Goal: Task Accomplishment & Management: Manage account settings

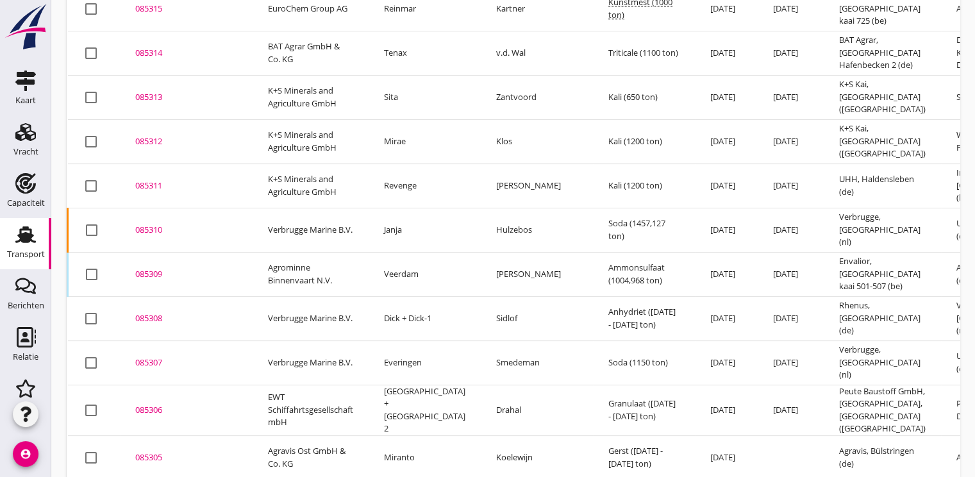
scroll to position [544, 0]
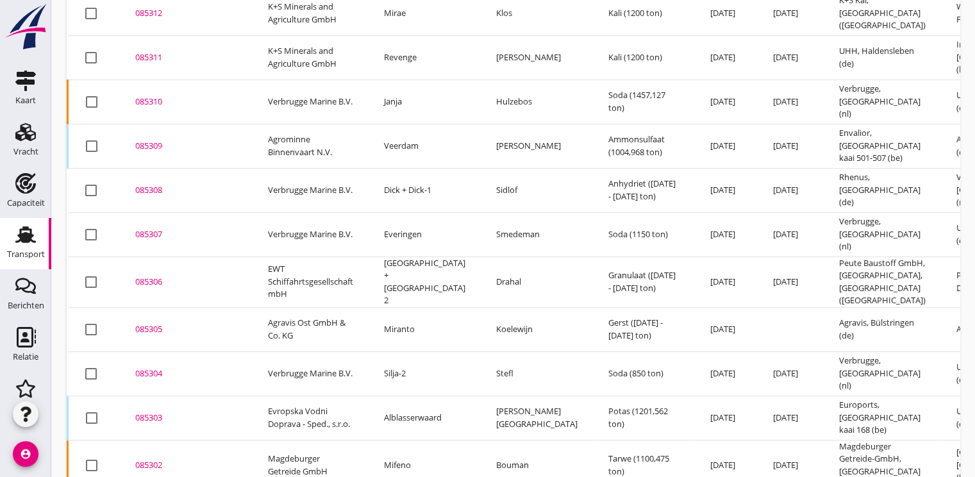
click at [162, 367] on div "085304" at bounding box center [186, 373] width 102 height 13
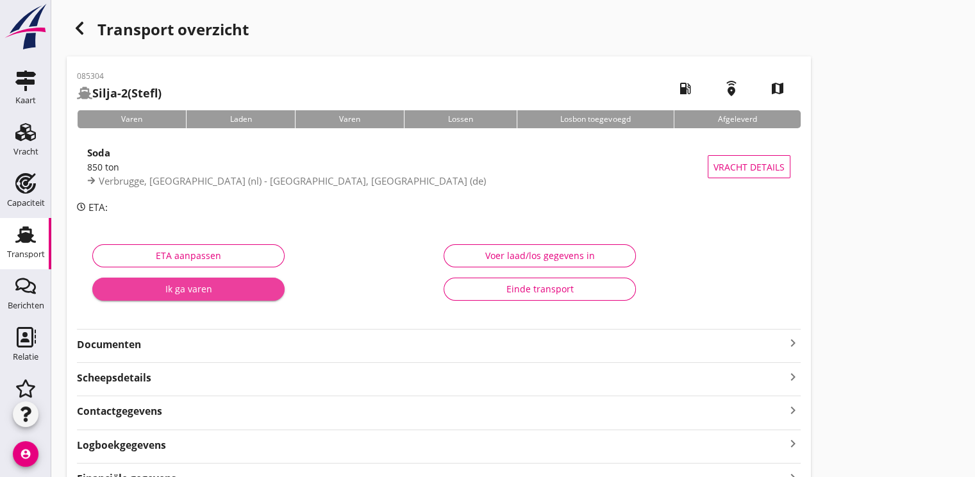
click at [162, 287] on div "Ik ga varen" at bounding box center [189, 288] width 172 height 13
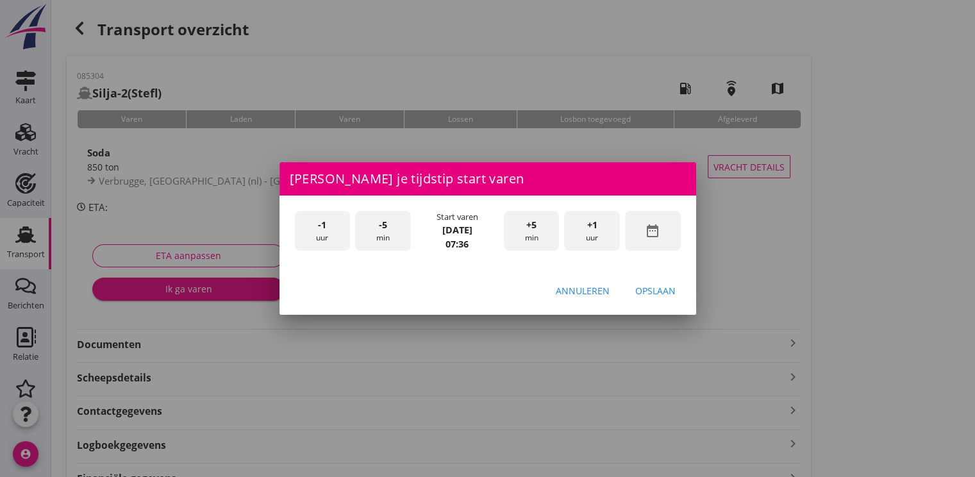
click at [657, 226] on icon "date_range" at bounding box center [652, 230] width 15 height 15
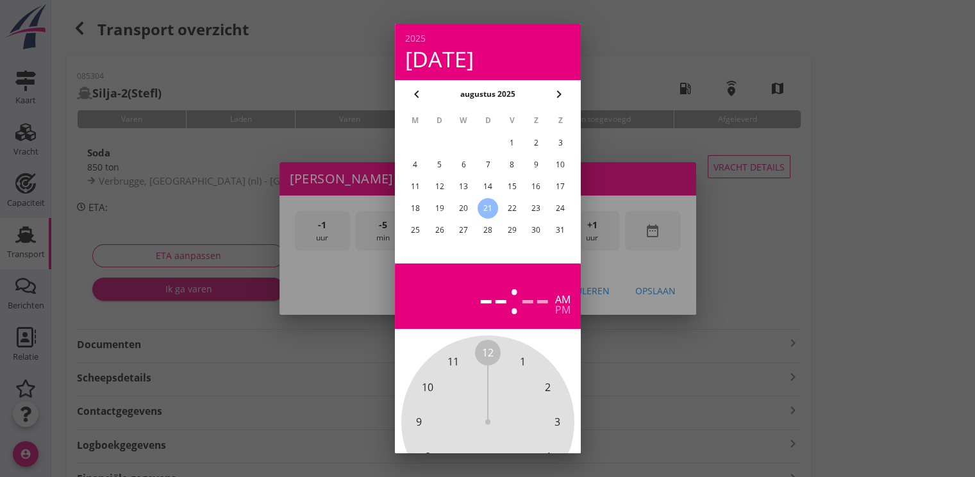
click at [433, 203] on div "19" at bounding box center [439, 208] width 21 height 21
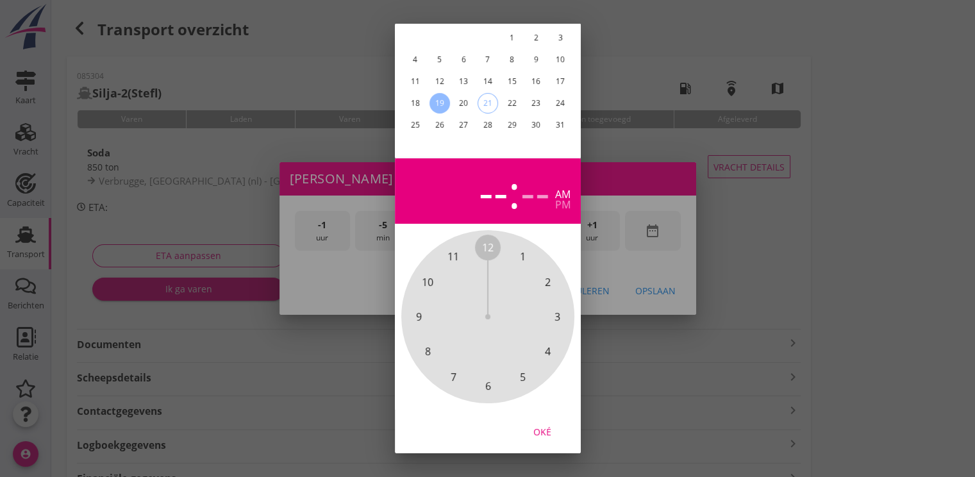
scroll to position [115, 0]
click at [544, 425] on div "Oké" at bounding box center [543, 431] width 36 height 13
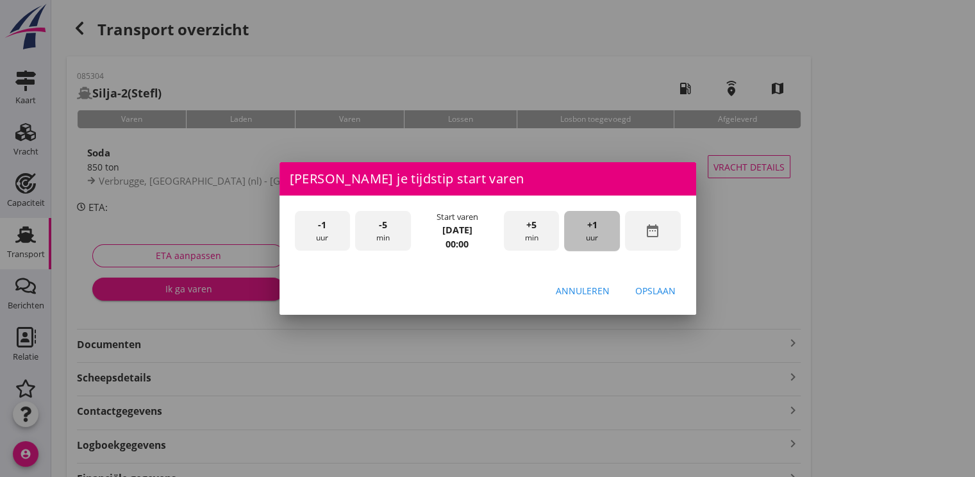
click at [588, 230] on span "+1" at bounding box center [592, 225] width 10 height 14
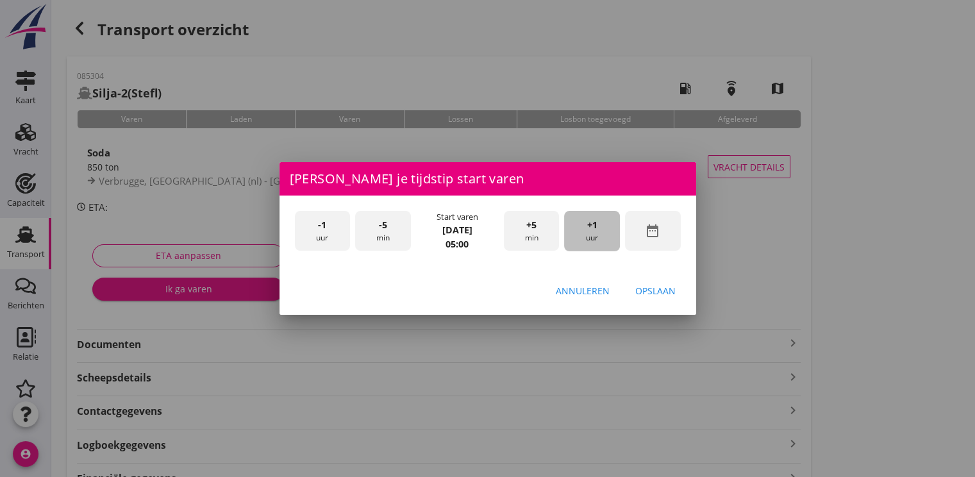
click at [588, 230] on span "+1" at bounding box center [592, 225] width 10 height 14
click at [662, 290] on div "Opslaan" at bounding box center [655, 290] width 40 height 13
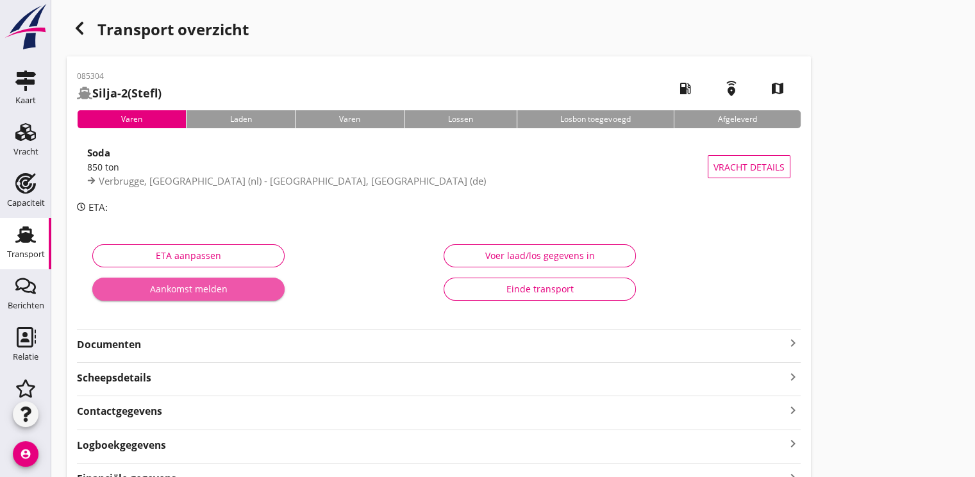
drag, startPoint x: 182, startPoint y: 283, endPoint x: 405, endPoint y: 246, distance: 225.7
click at [185, 283] on div "Aankomst melden" at bounding box center [189, 288] width 172 height 13
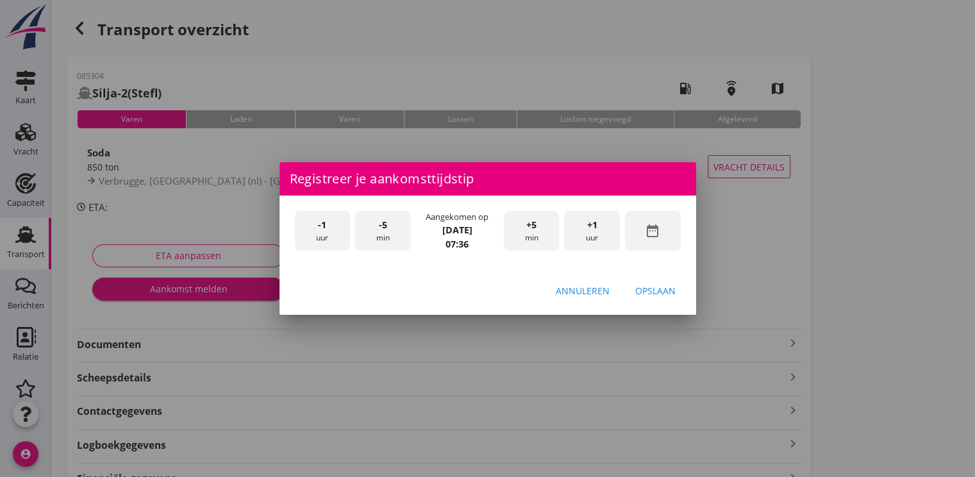
click at [657, 231] on icon "date_range" at bounding box center [652, 230] width 15 height 15
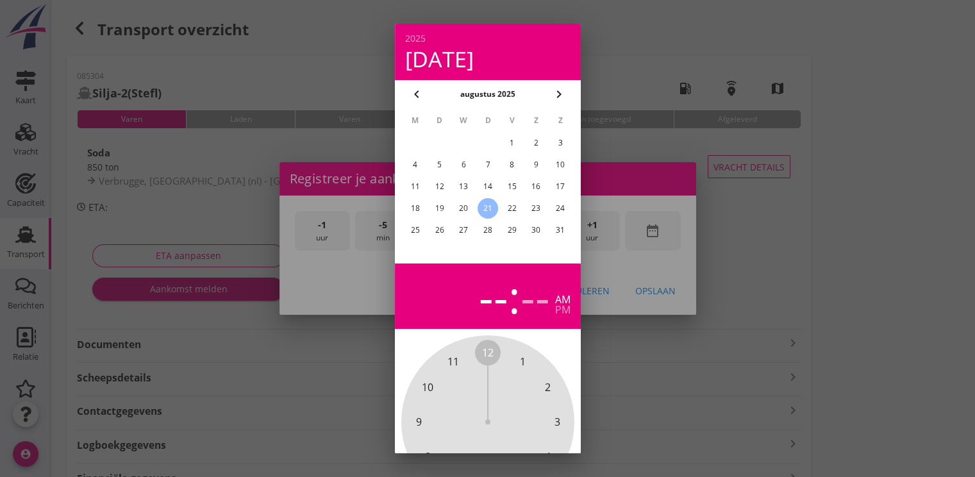
click at [436, 203] on div "19" at bounding box center [439, 208] width 21 height 21
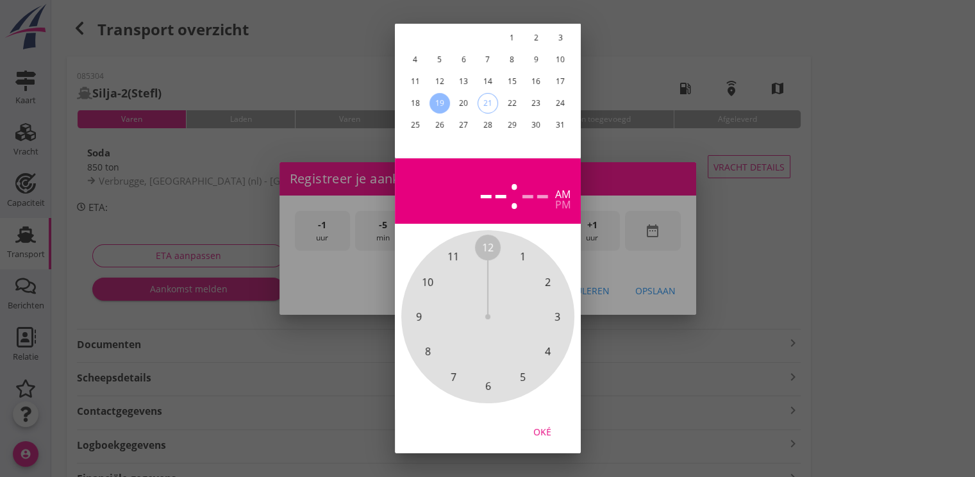
drag, startPoint x: 543, startPoint y: 431, endPoint x: 564, endPoint y: 406, distance: 32.8
click at [544, 429] on button "Oké" at bounding box center [542, 431] width 56 height 23
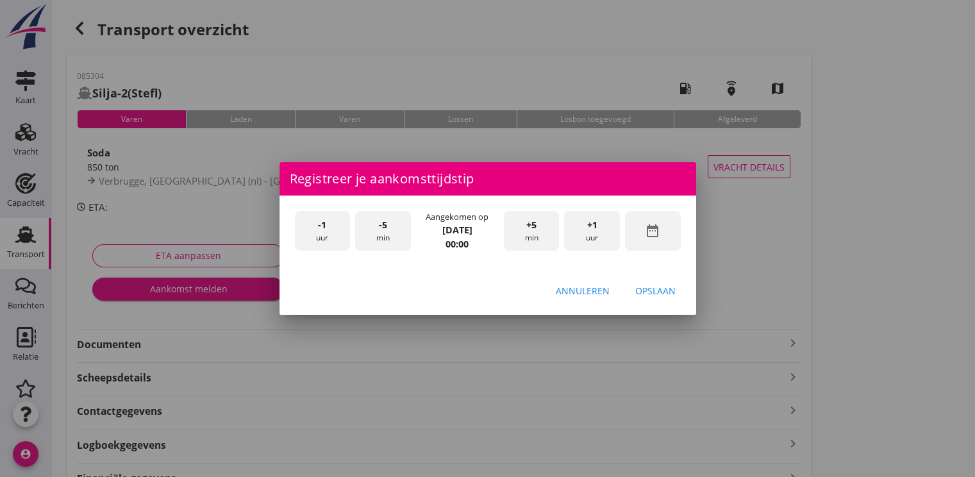
click at [592, 219] on span "+1" at bounding box center [592, 225] width 10 height 14
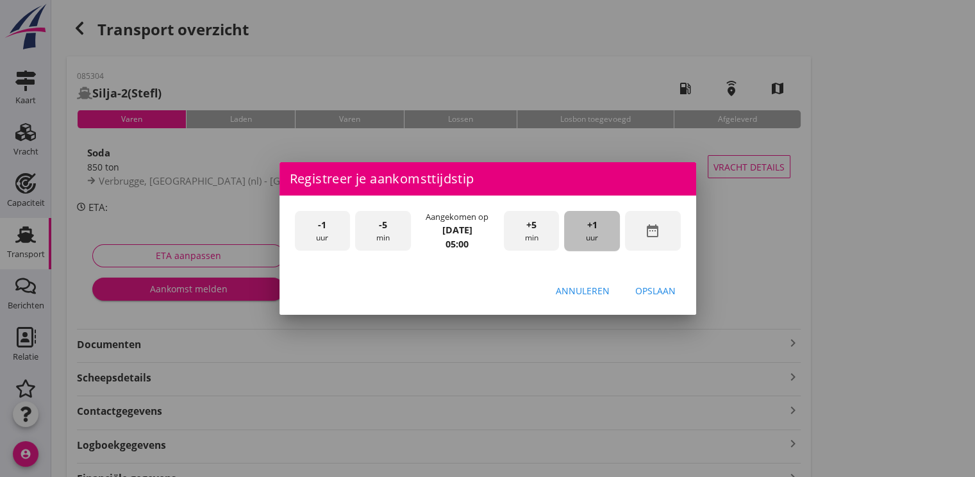
click at [592, 220] on span "+1" at bounding box center [592, 225] width 10 height 14
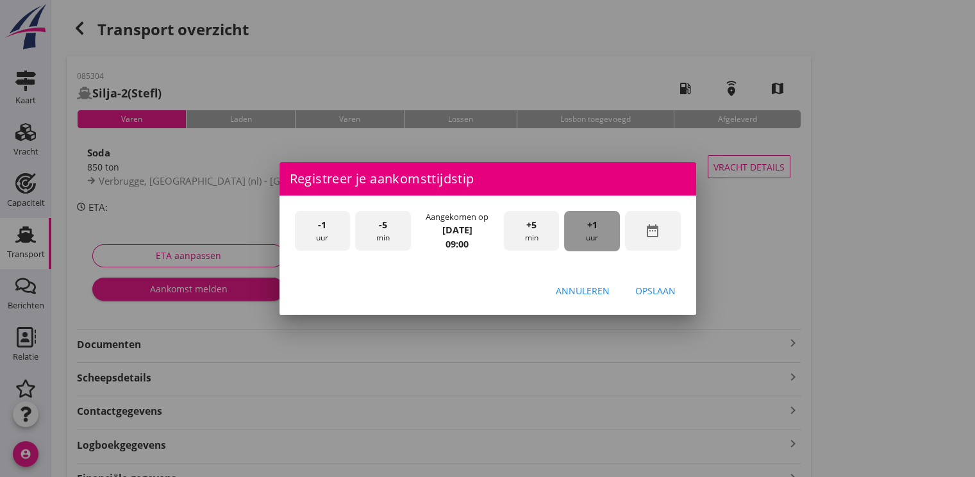
click at [592, 220] on span "+1" at bounding box center [592, 225] width 10 height 14
click at [654, 282] on button "Opslaan" at bounding box center [655, 290] width 61 height 23
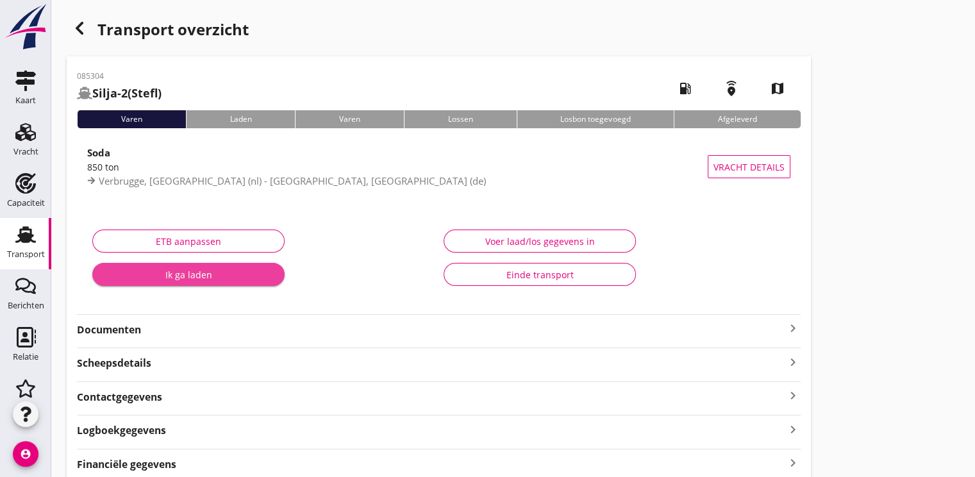
click at [225, 269] on div "Ik ga laden" at bounding box center [189, 274] width 172 height 13
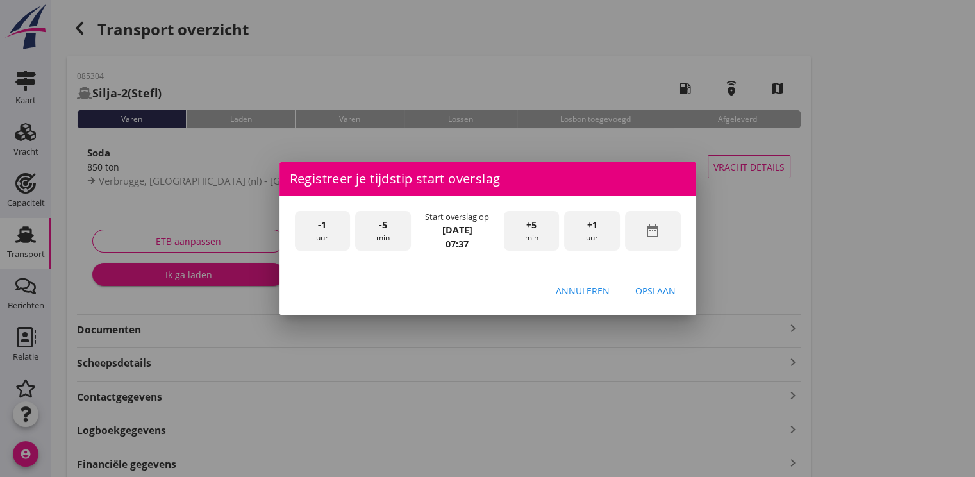
click at [646, 235] on icon "date_range" at bounding box center [652, 230] width 15 height 15
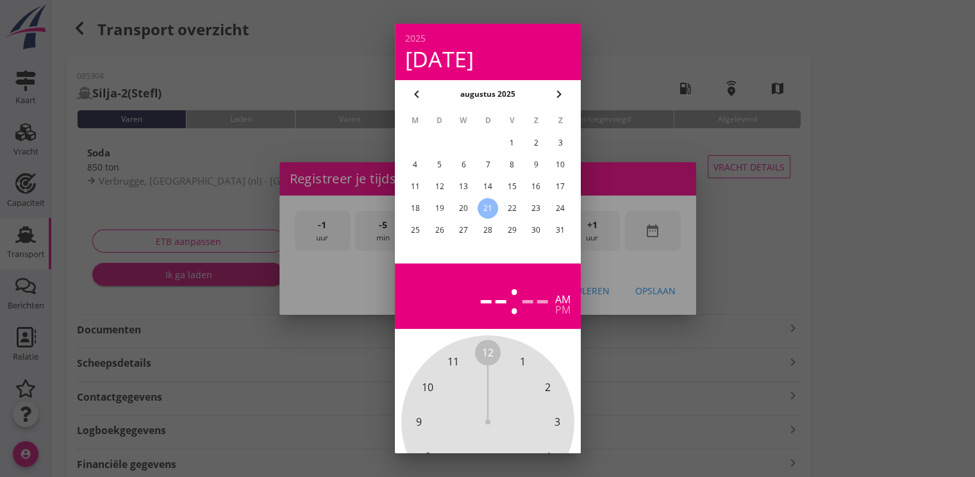
click at [461, 205] on div "20" at bounding box center [463, 208] width 21 height 21
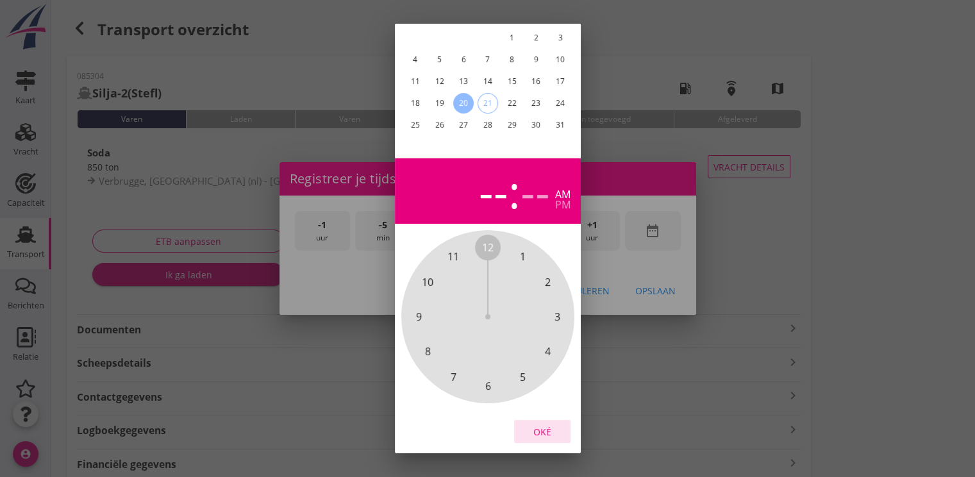
drag, startPoint x: 545, startPoint y: 423, endPoint x: 613, endPoint y: 230, distance: 204.0
click at [545, 425] on div "Oké" at bounding box center [543, 431] width 36 height 13
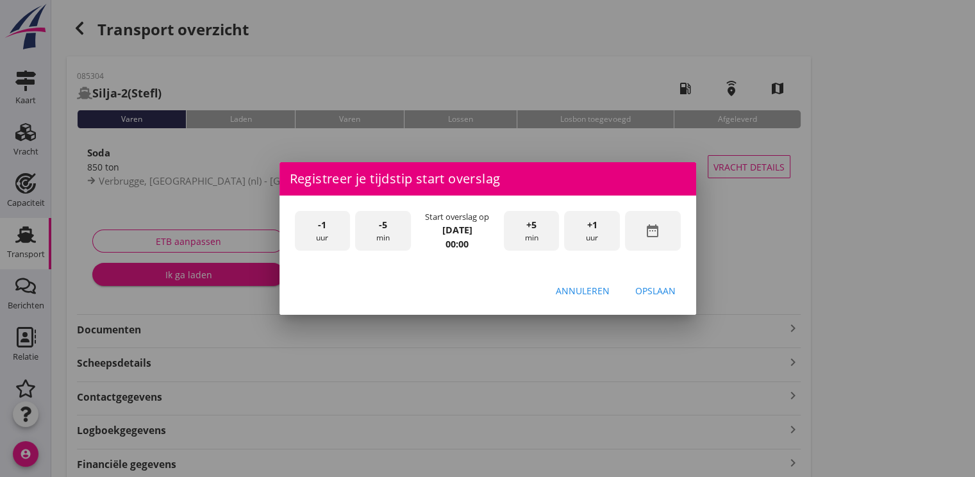
click at [591, 221] on span "+1" at bounding box center [592, 225] width 10 height 14
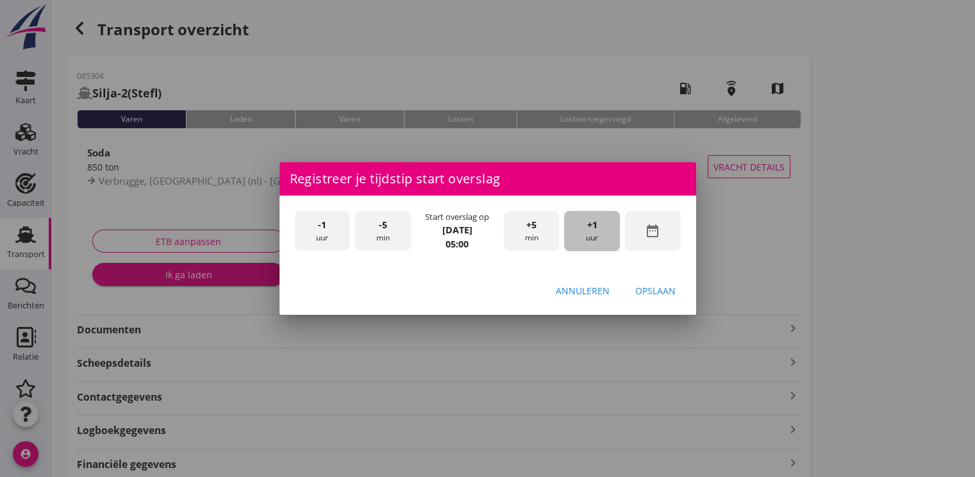
click at [591, 221] on span "+1" at bounding box center [592, 225] width 10 height 14
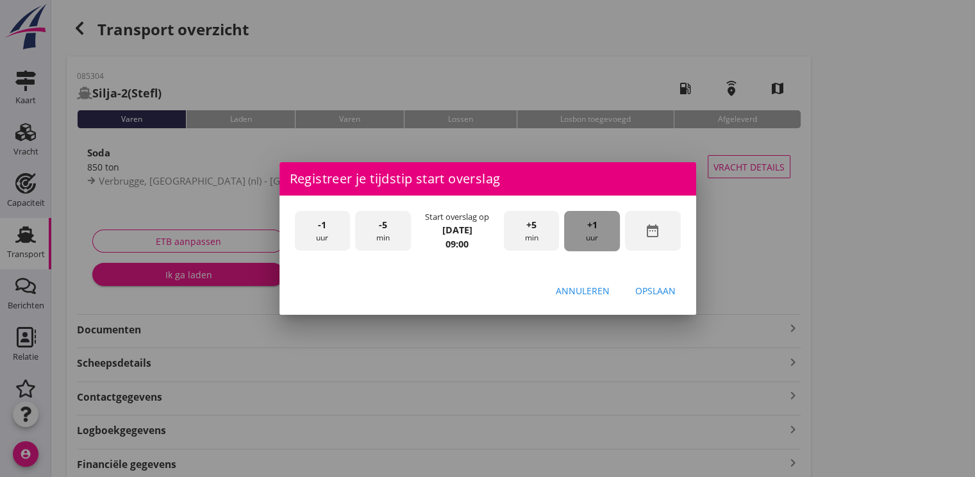
click at [591, 221] on span "+1" at bounding box center [592, 225] width 10 height 14
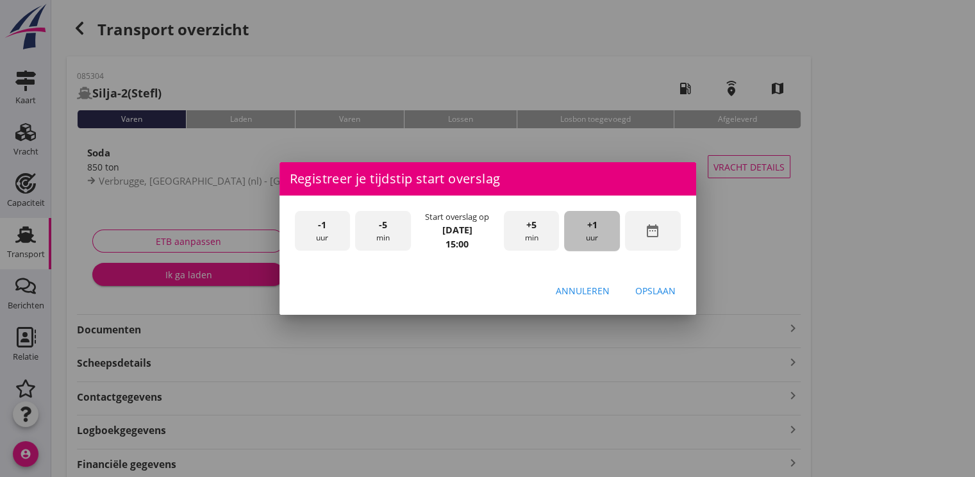
click at [591, 221] on span "+1" at bounding box center [592, 225] width 10 height 14
click at [664, 299] on button "Opslaan" at bounding box center [655, 290] width 61 height 23
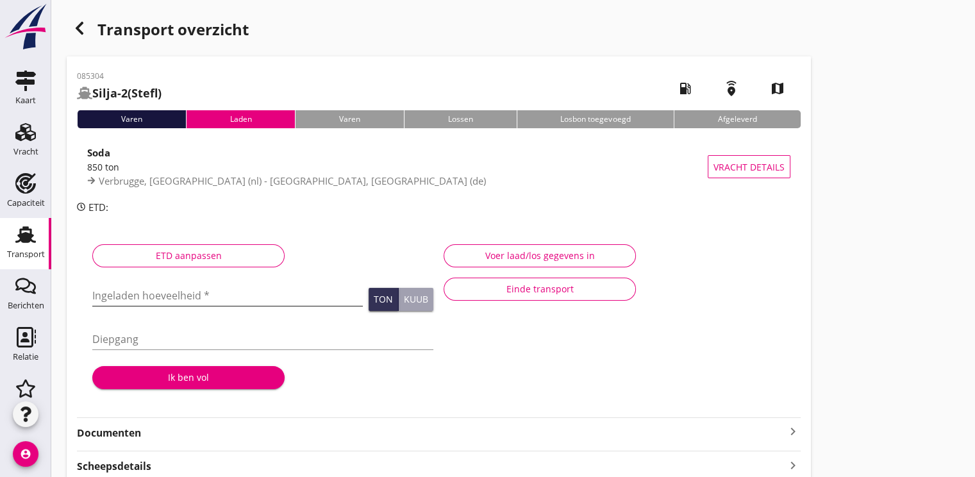
click at [151, 294] on input "Ingeladen hoeveelheid *" at bounding box center [227, 295] width 271 height 21
type input "849.762"
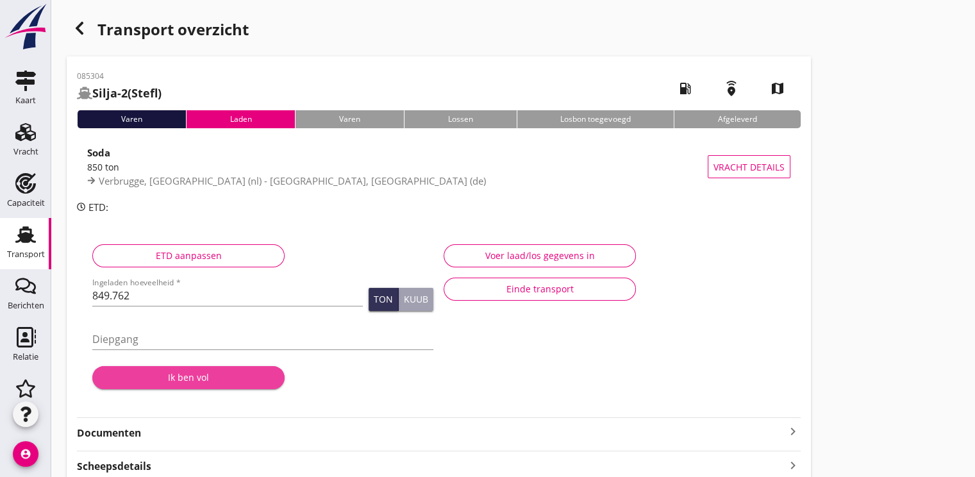
click at [185, 369] on button "Ik ben vol" at bounding box center [188, 377] width 192 height 23
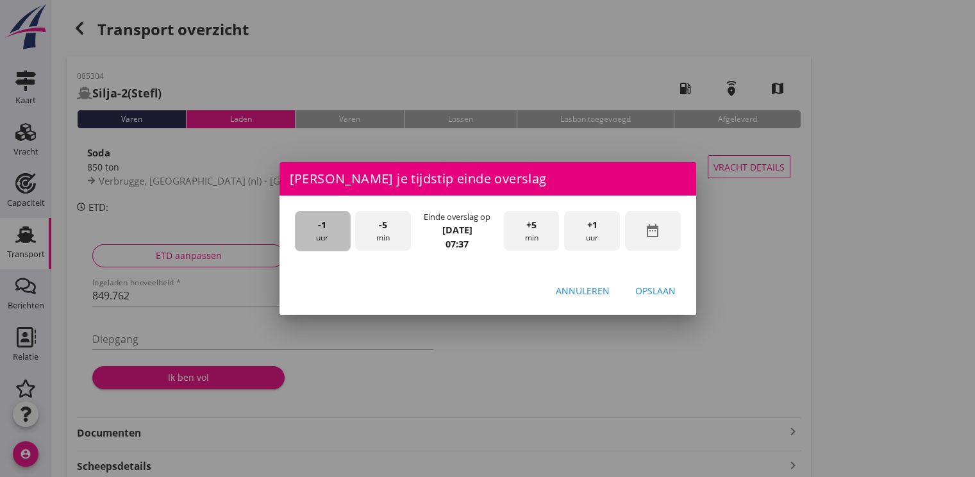
click at [315, 227] on div "-1 uur" at bounding box center [323, 231] width 56 height 40
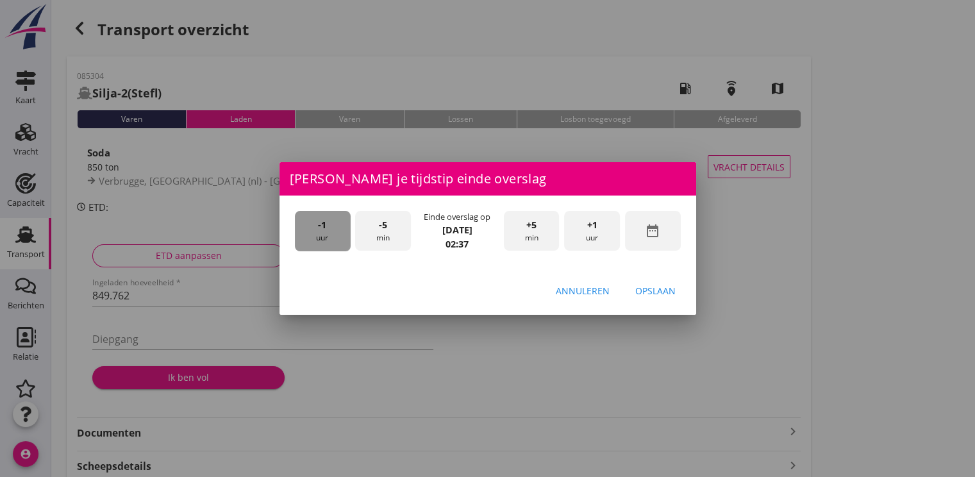
click at [315, 227] on div "-1 uur" at bounding box center [323, 231] width 56 height 40
click at [396, 231] on div "-5 min" at bounding box center [383, 231] width 56 height 40
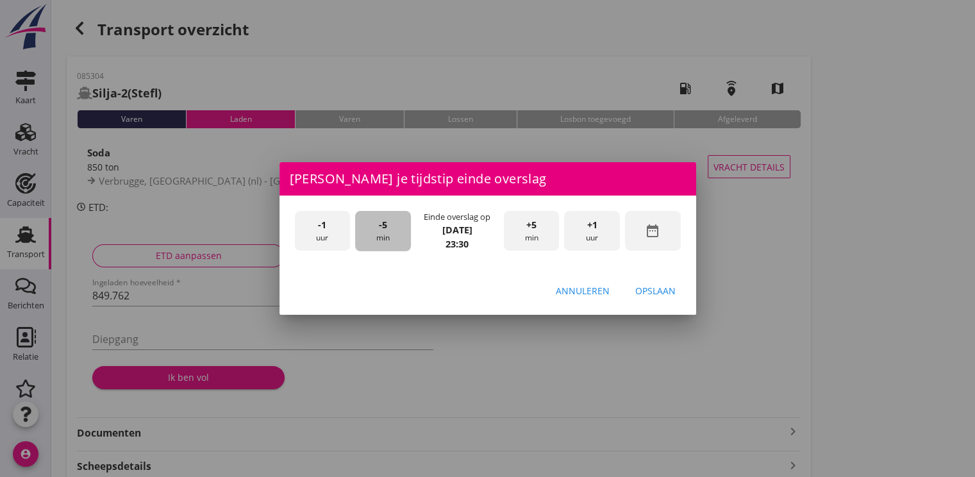
click at [396, 231] on div "-5 min" at bounding box center [383, 231] width 56 height 40
click at [676, 290] on button "Opslaan" at bounding box center [655, 290] width 61 height 23
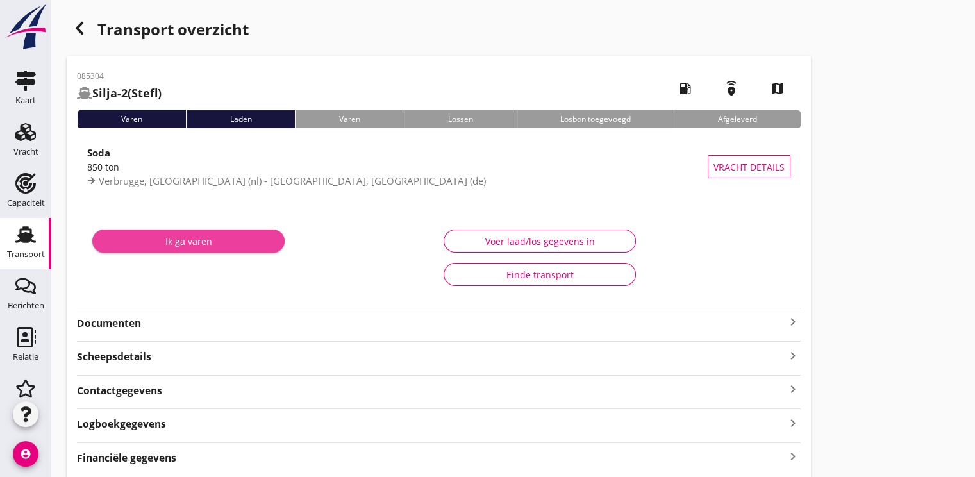
click at [201, 235] on div "Ik ga varen" at bounding box center [189, 241] width 172 height 13
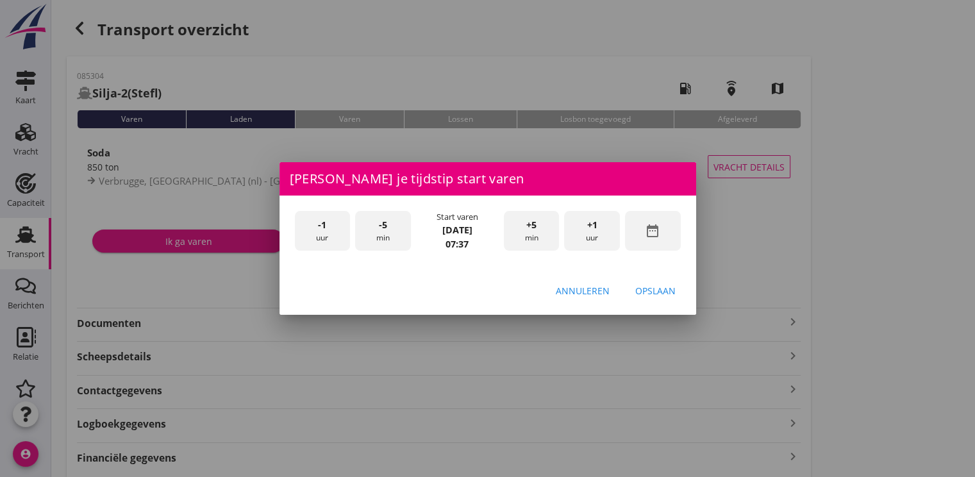
click at [335, 237] on div "-1 uur" at bounding box center [323, 231] width 56 height 40
click at [377, 226] on div "-5 min" at bounding box center [383, 231] width 56 height 40
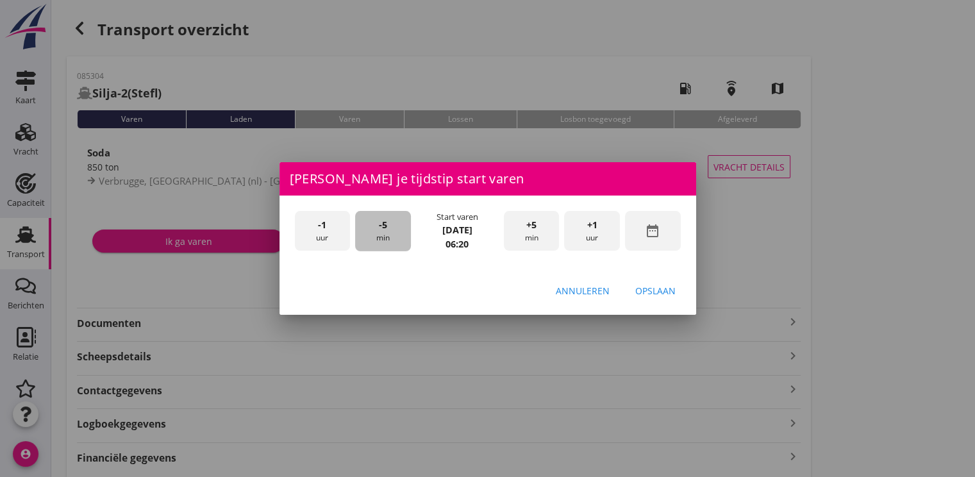
click at [377, 226] on div "-5 min" at bounding box center [383, 231] width 56 height 40
click at [661, 284] on div "Opslaan" at bounding box center [655, 290] width 40 height 13
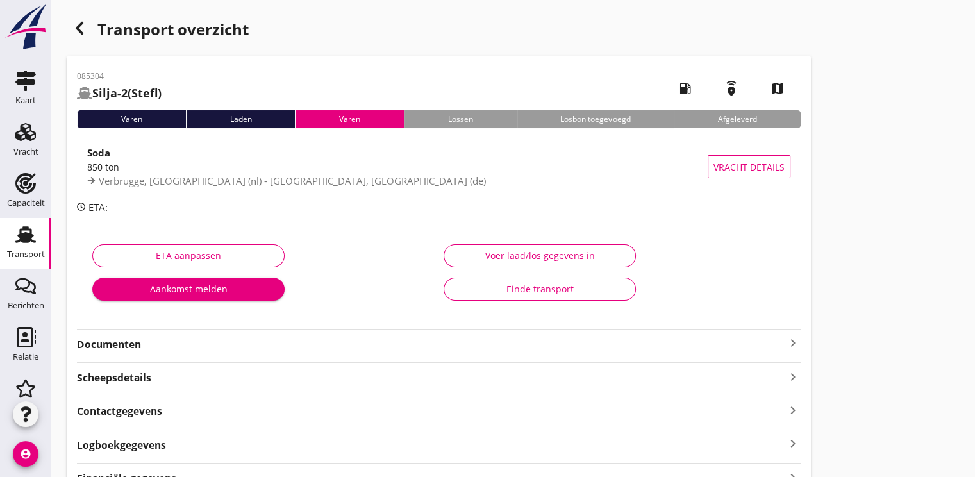
click at [111, 343] on strong "Documenten" at bounding box center [431, 344] width 709 height 15
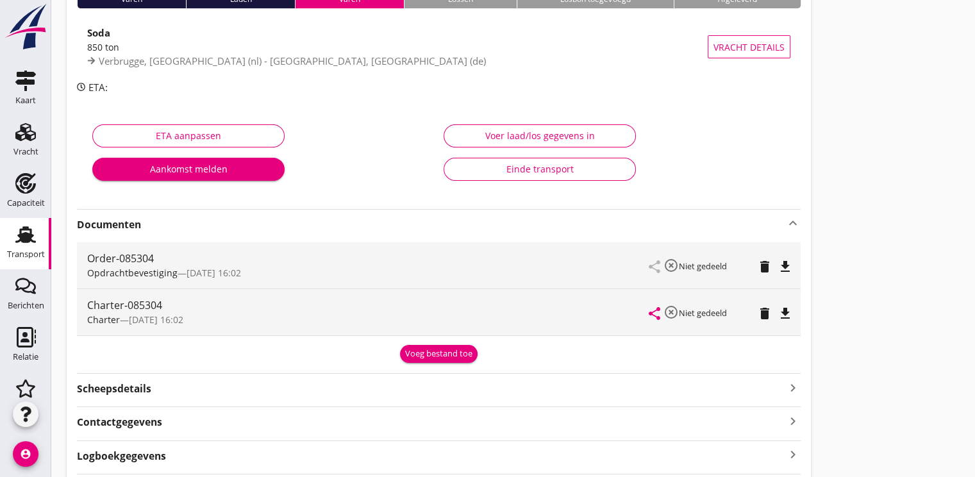
scroll to position [128, 0]
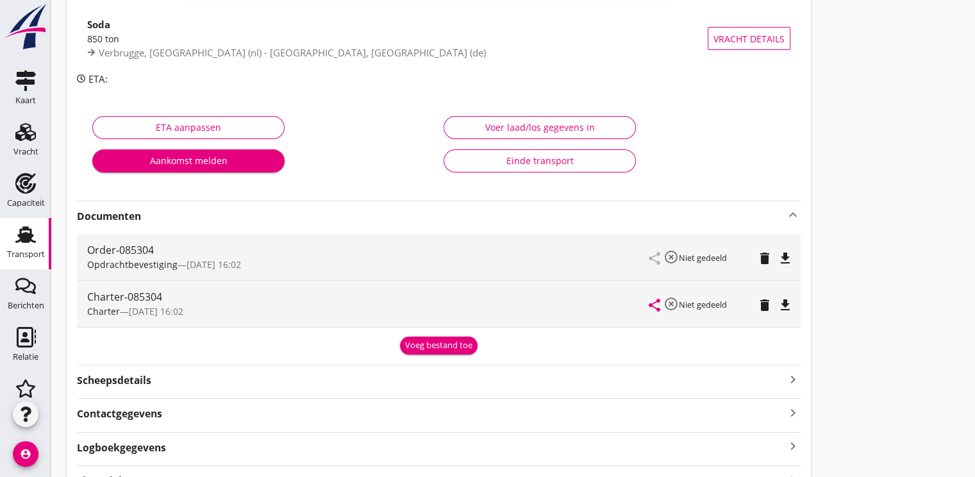
click at [417, 350] on div "Voeg bestand toe" at bounding box center [438, 345] width 67 height 13
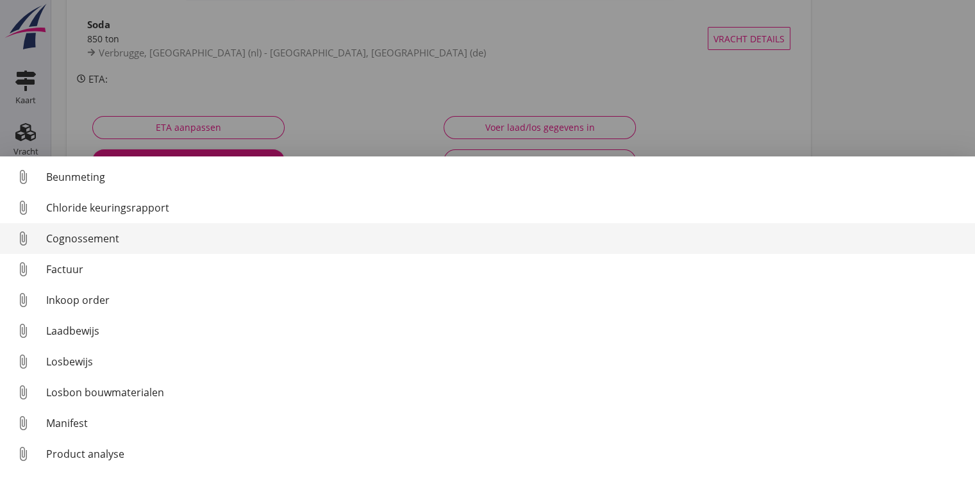
click at [95, 243] on div "Cognossement" at bounding box center [505, 238] width 919 height 15
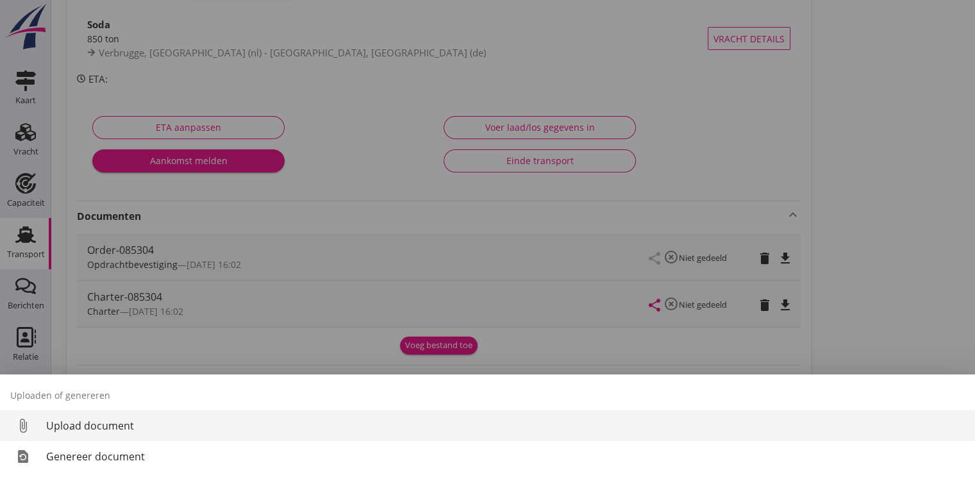
click at [64, 426] on div "Upload document" at bounding box center [505, 425] width 919 height 15
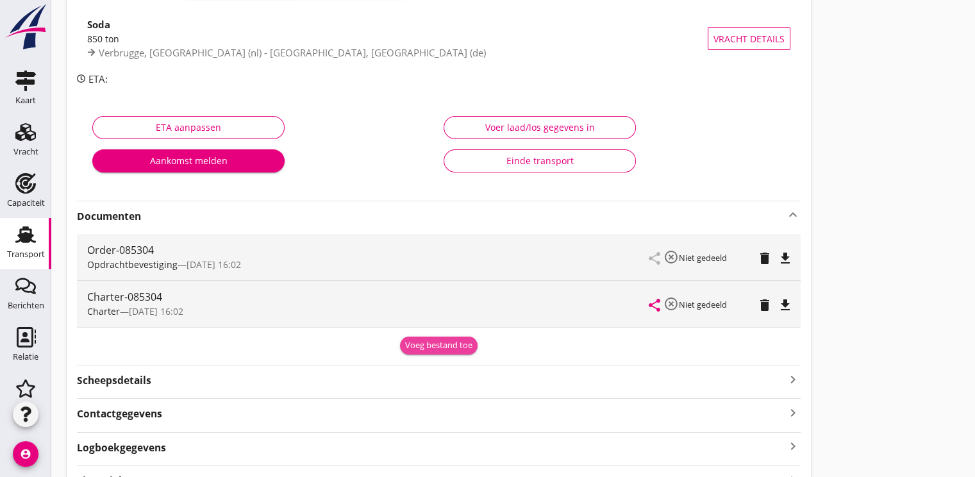
click at [419, 349] on div "Voeg bestand toe" at bounding box center [438, 345] width 67 height 13
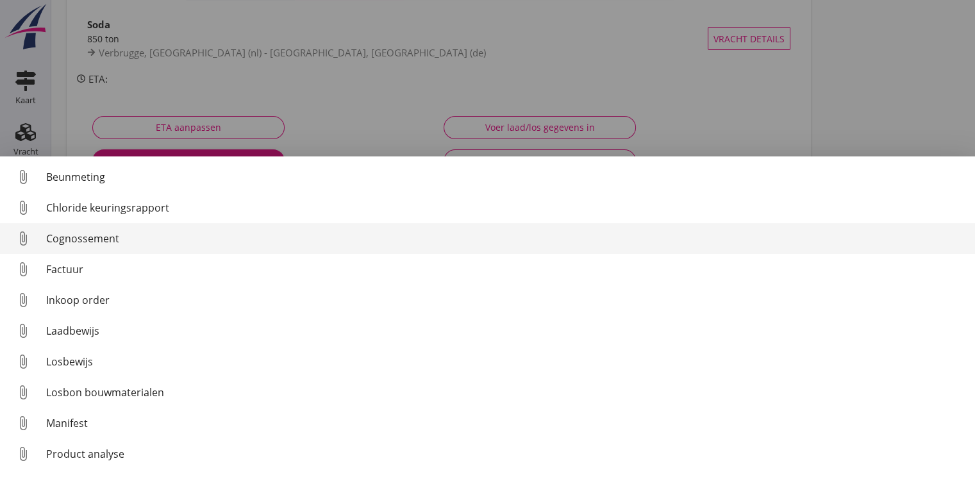
click at [63, 228] on link "attach_file Cognossement" at bounding box center [487, 238] width 975 height 31
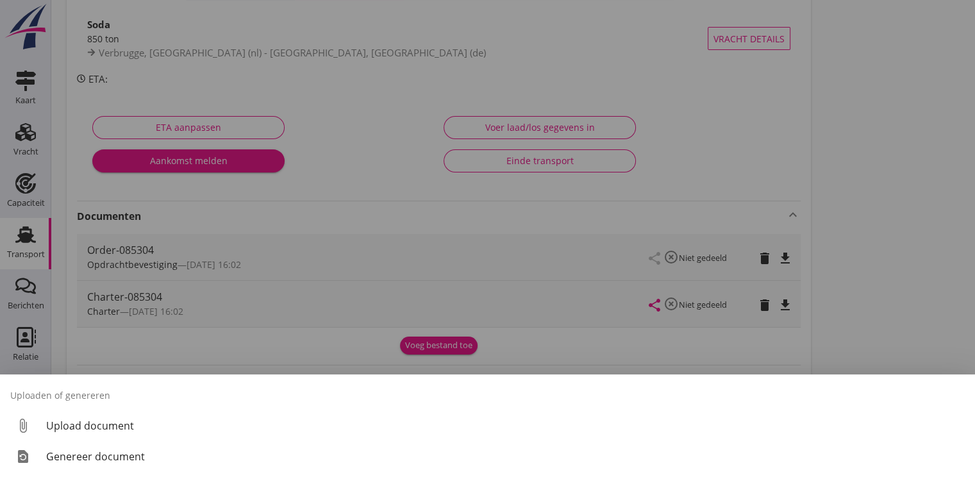
click at [372, 330] on div at bounding box center [487, 238] width 975 height 477
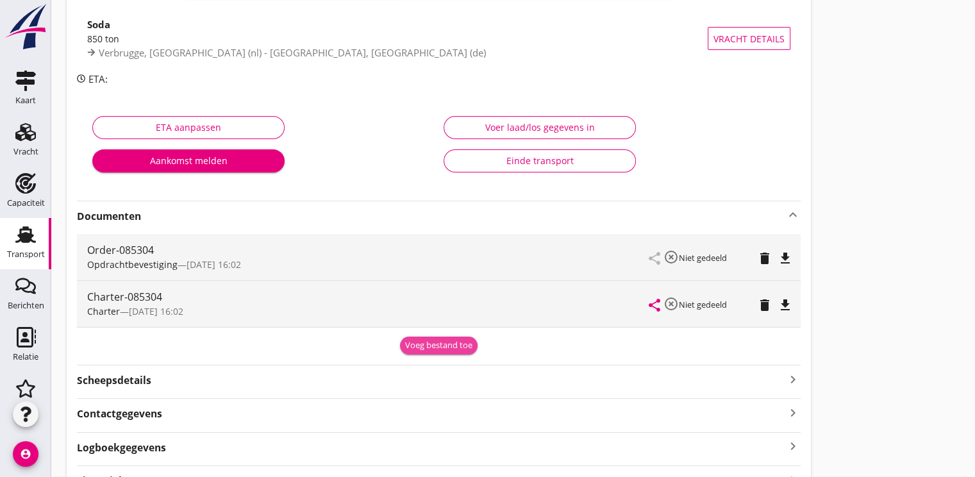
click at [411, 342] on div "Voeg bestand toe" at bounding box center [438, 345] width 67 height 13
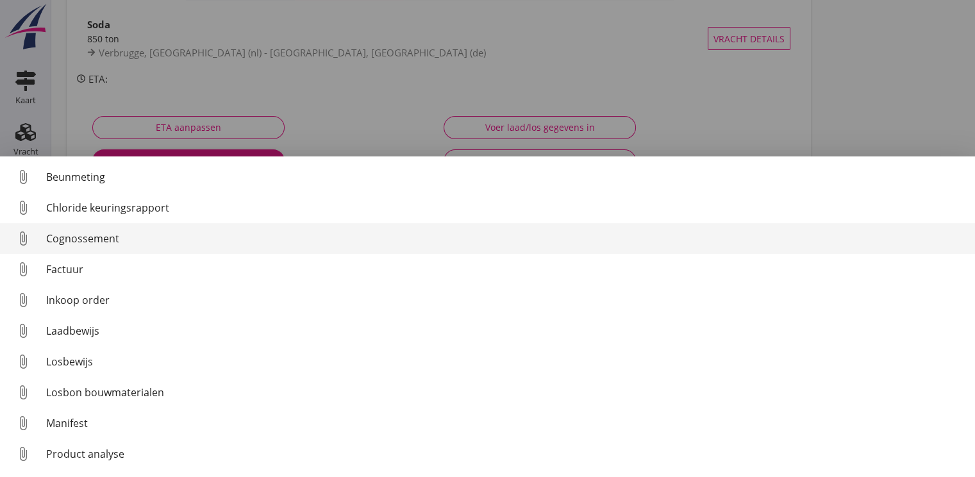
click at [78, 240] on div "Cognossement" at bounding box center [505, 238] width 919 height 15
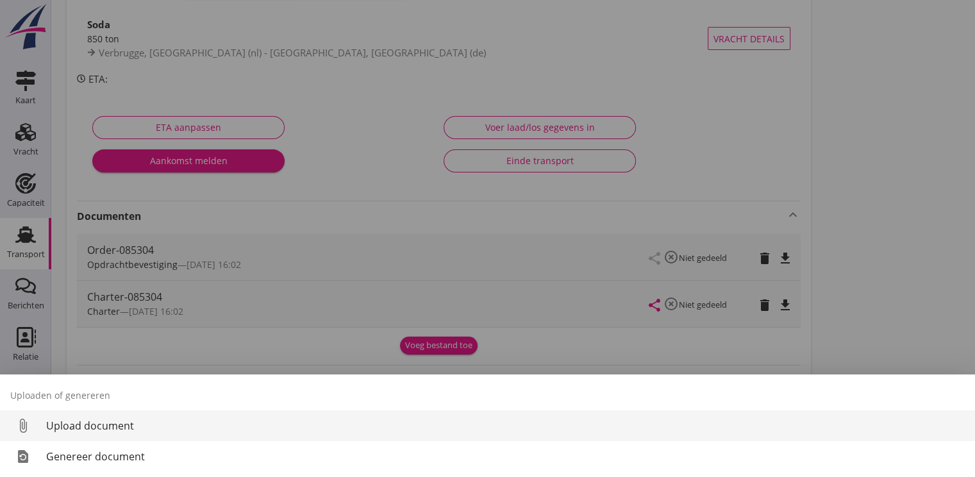
click at [71, 430] on div "Upload document" at bounding box center [505, 425] width 919 height 15
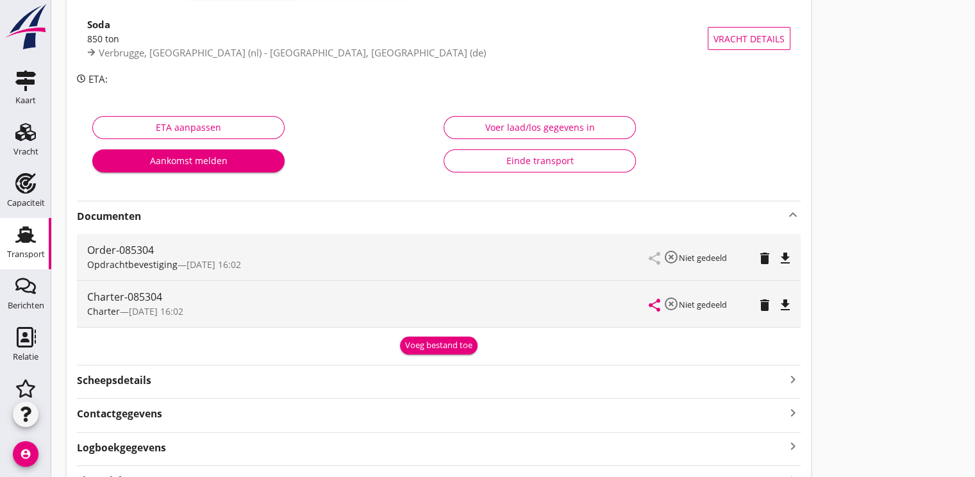
click at [442, 344] on div "Voeg bestand toe" at bounding box center [438, 345] width 67 height 13
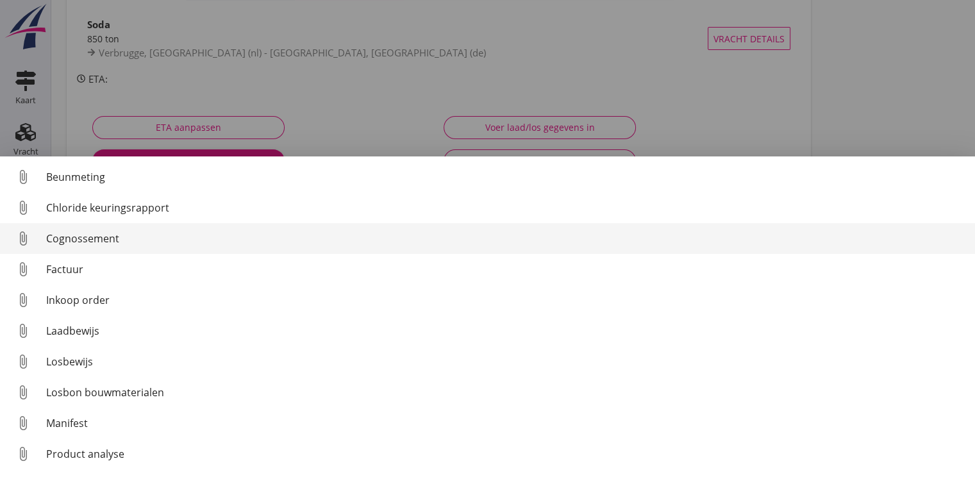
click at [87, 241] on div "Cognossement" at bounding box center [505, 238] width 919 height 15
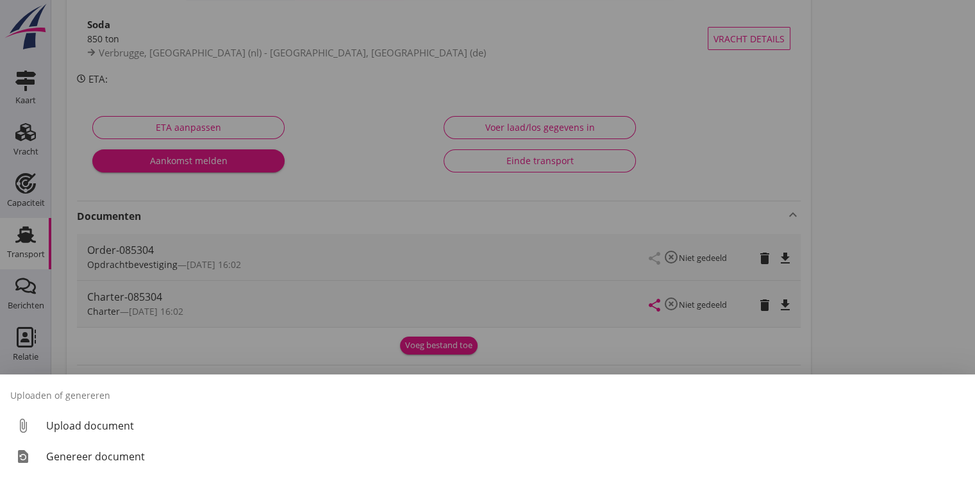
click at [720, 336] on div at bounding box center [487, 238] width 975 height 477
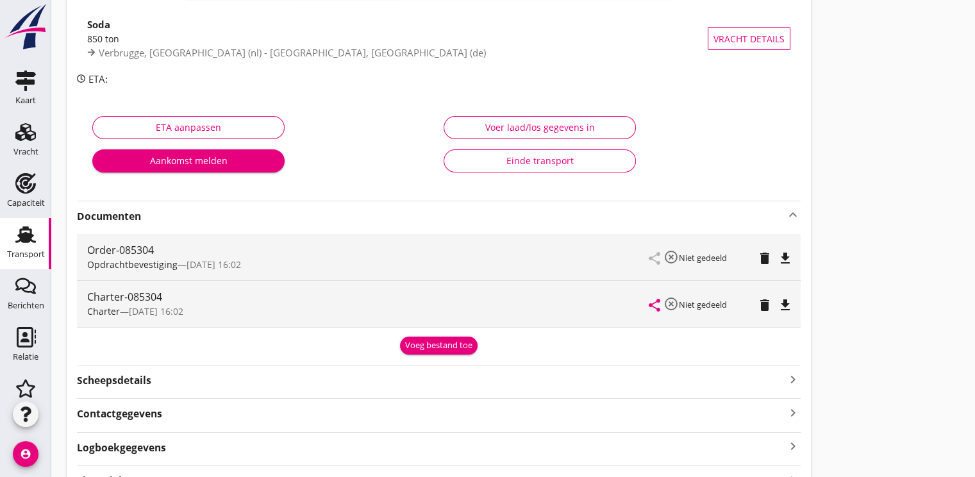
click at [423, 344] on div "Voeg bestand toe" at bounding box center [438, 345] width 67 height 13
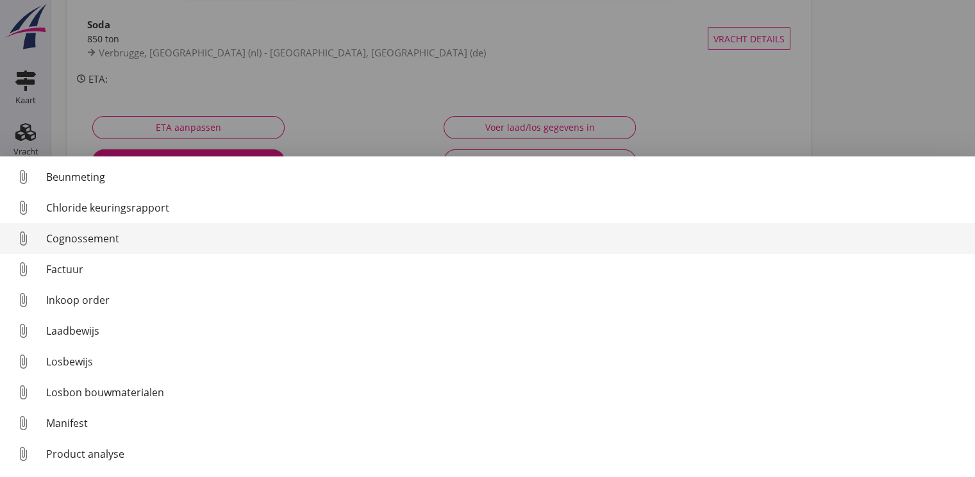
click at [60, 234] on div "Cognossement" at bounding box center [505, 238] width 919 height 15
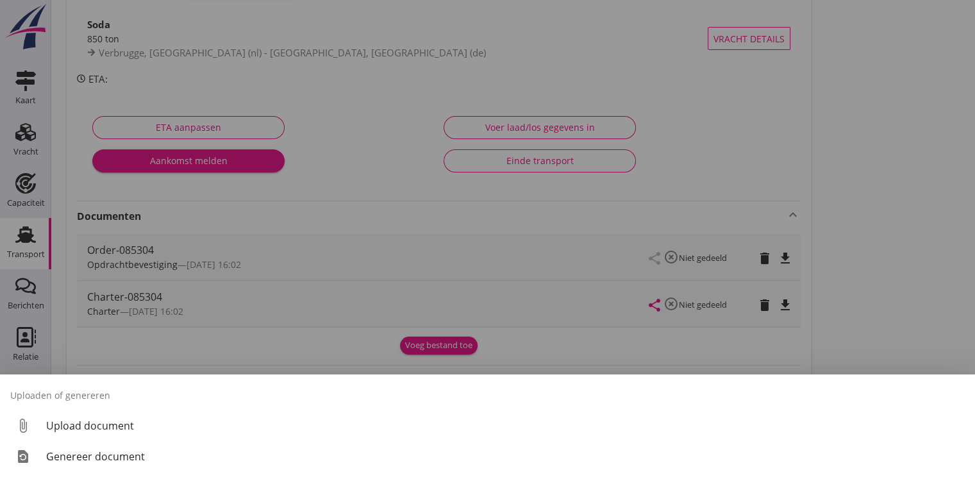
click at [215, 261] on div at bounding box center [487, 238] width 975 height 477
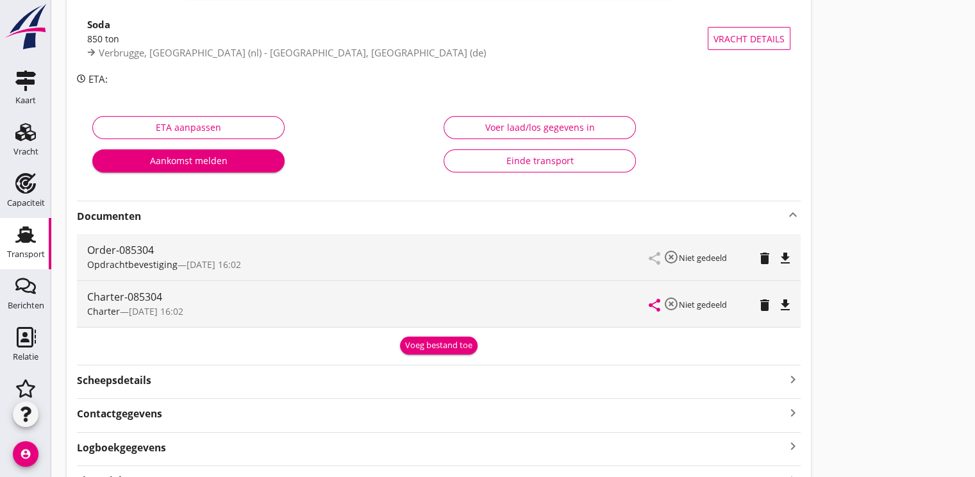
scroll to position [197, 0]
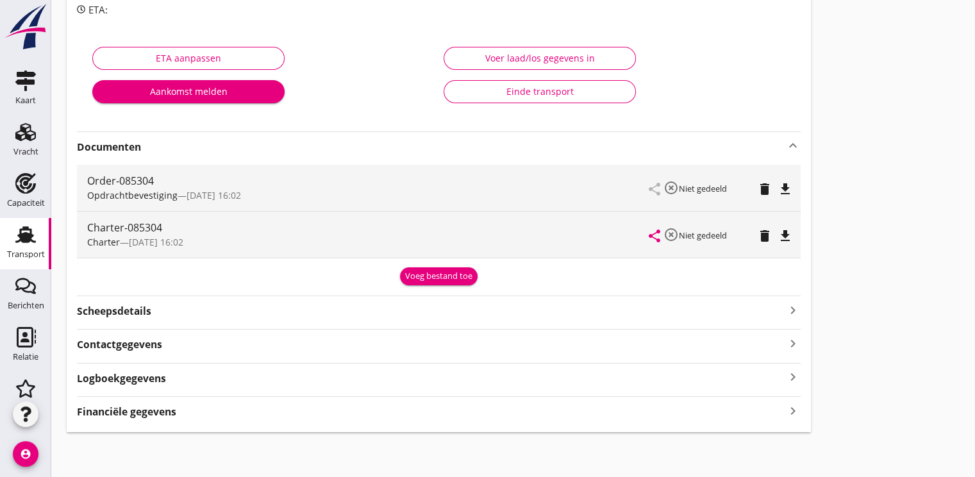
click at [97, 308] on strong "Scheepsdetails" at bounding box center [114, 311] width 74 height 15
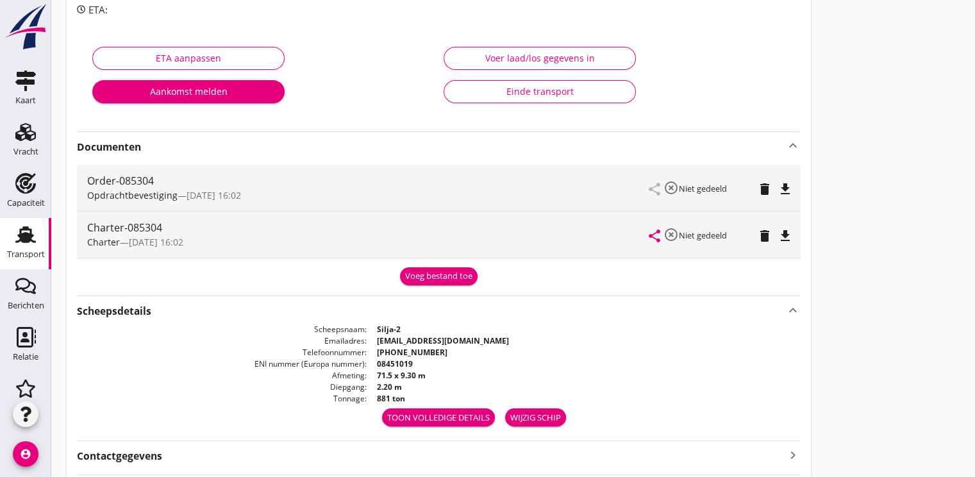
click at [126, 358] on dt "ENI nummer (Europa nummer)" at bounding box center [222, 364] width 290 height 12
click at [423, 271] on div "Voeg bestand toe" at bounding box center [438, 276] width 67 height 13
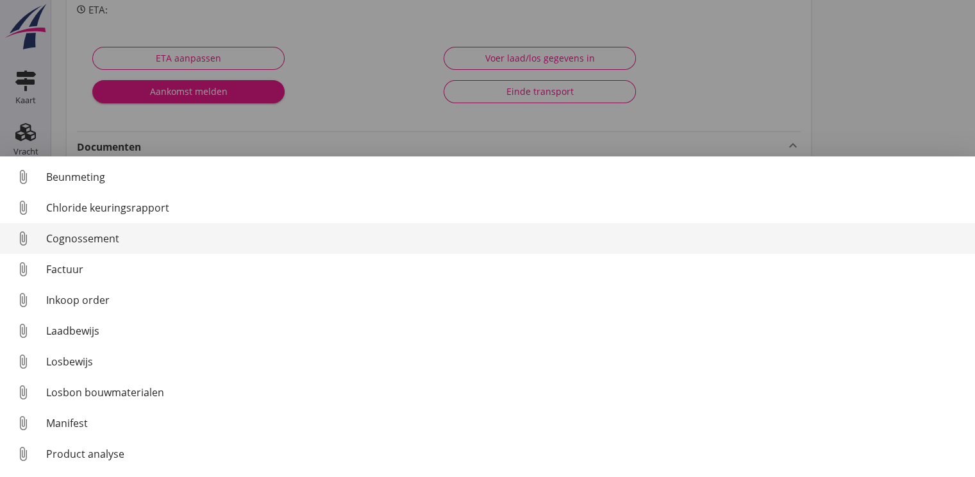
click at [44, 239] on div "attach_file" at bounding box center [28, 239] width 36 height 26
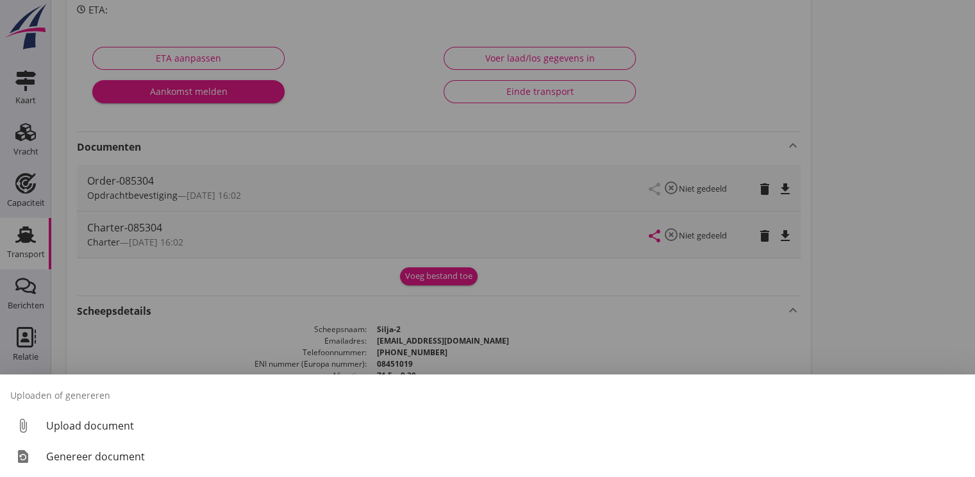
click at [792, 396] on div "Uploaden of genereren" at bounding box center [487, 395] width 975 height 31
click at [831, 323] on div at bounding box center [487, 238] width 975 height 477
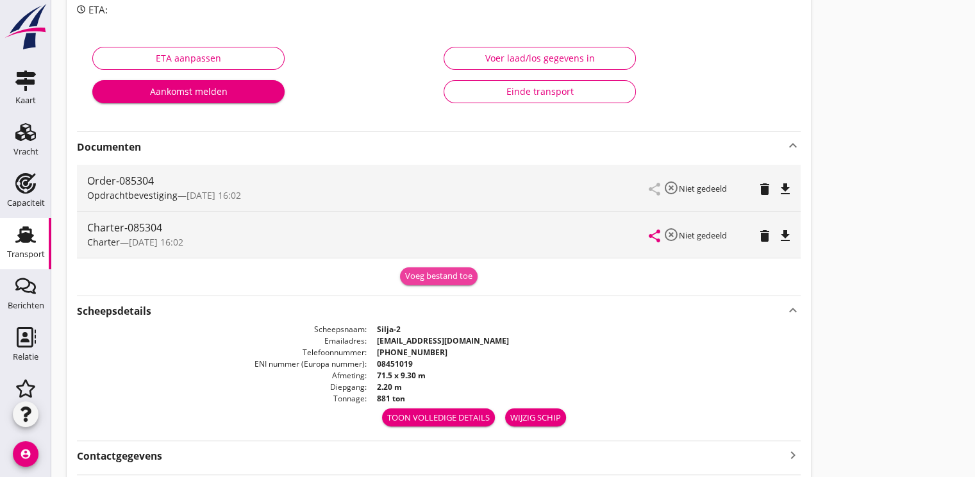
click at [418, 272] on div "Voeg bestand toe" at bounding box center [438, 276] width 67 height 13
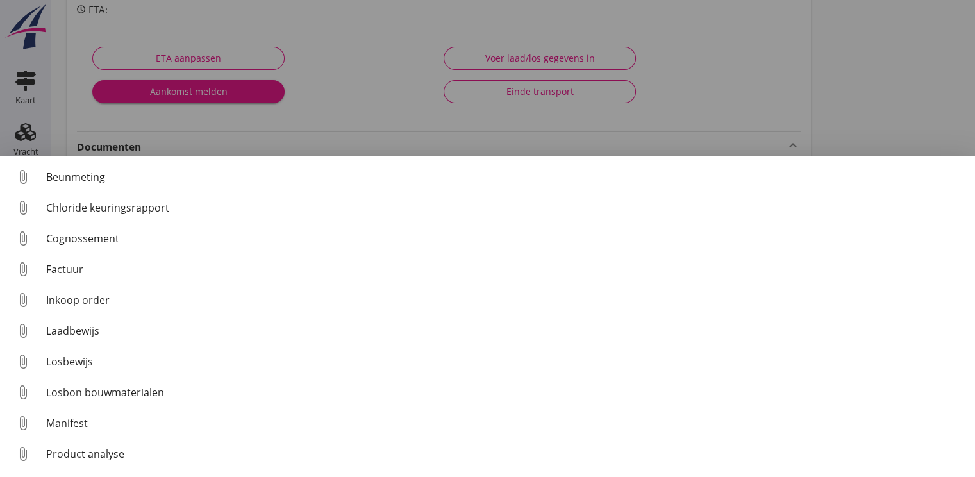
click at [374, 147] on div at bounding box center [487, 238] width 975 height 477
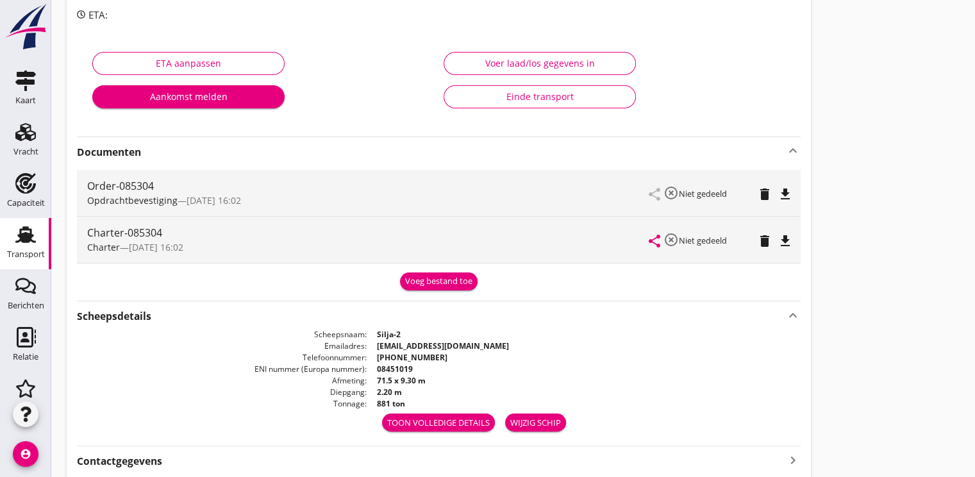
scroll to position [310, 0]
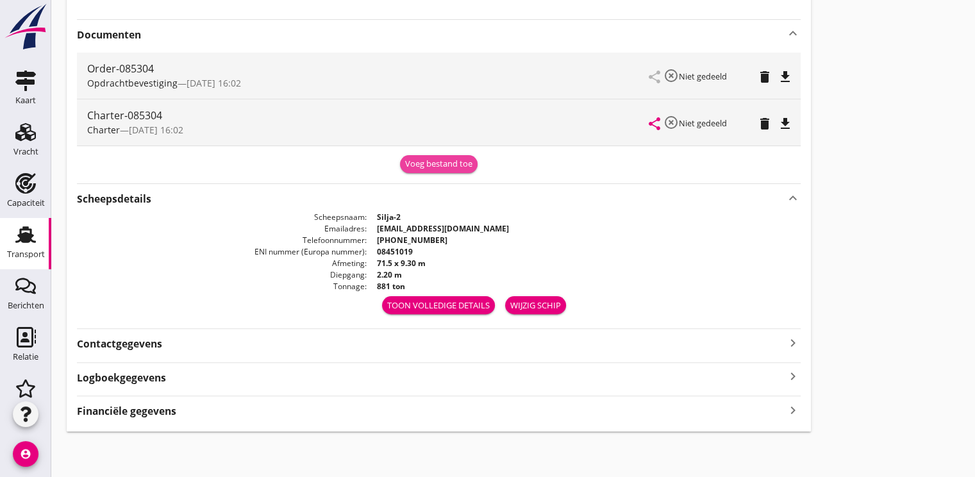
click at [431, 171] on button "Voeg bestand toe" at bounding box center [439, 164] width 78 height 18
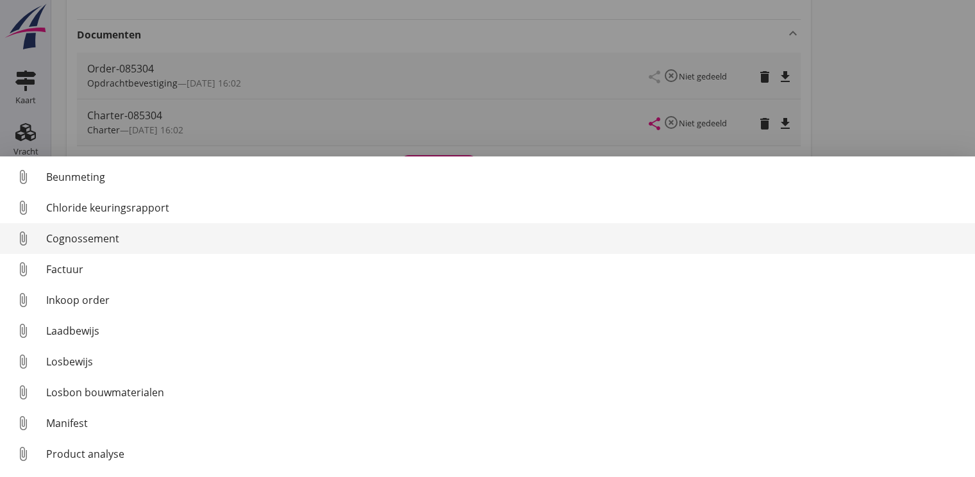
click at [41, 239] on div "attach_file" at bounding box center [28, 239] width 36 height 26
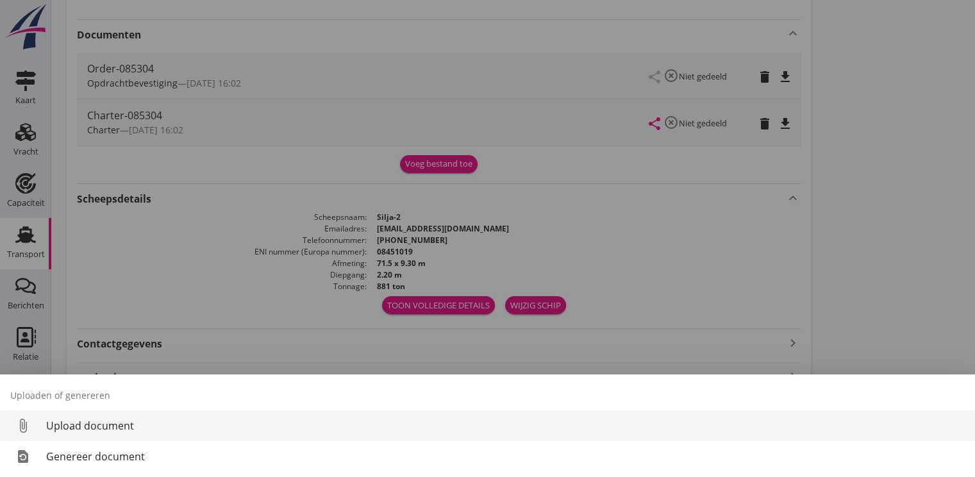
click at [96, 434] on link "attach_file Upload document" at bounding box center [487, 425] width 975 height 31
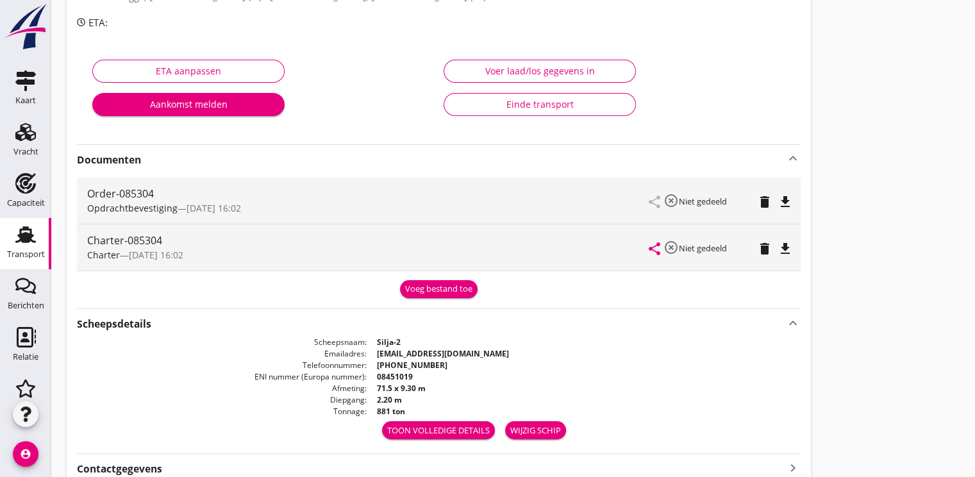
scroll to position [192, 0]
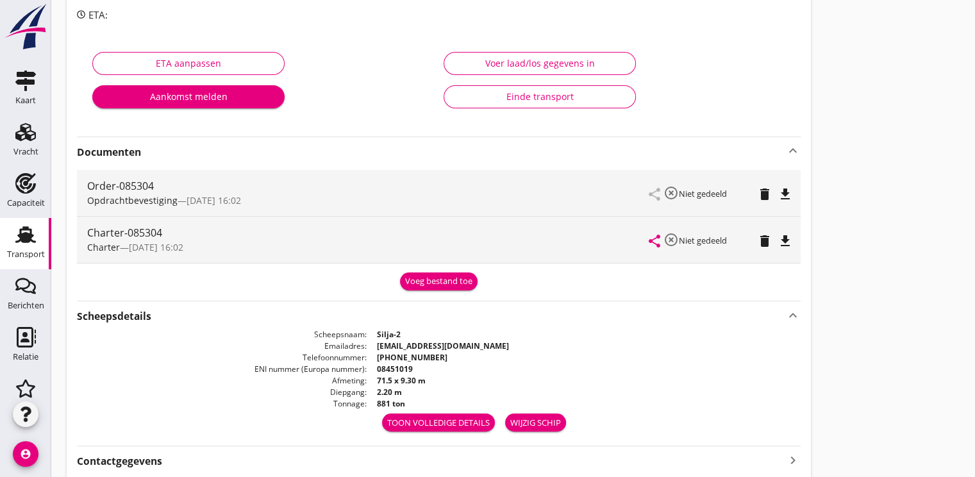
click at [413, 285] on div "Voeg bestand toe" at bounding box center [438, 281] width 67 height 13
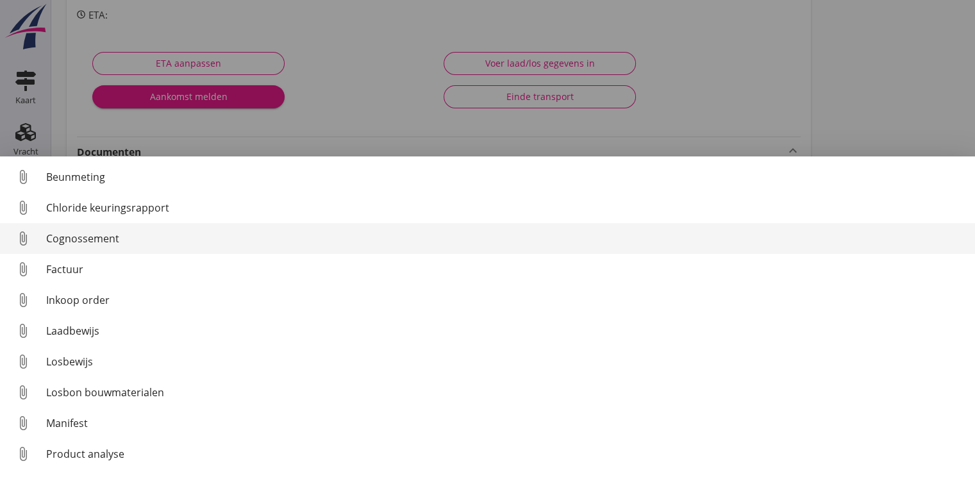
click at [69, 233] on div "Cognossement" at bounding box center [505, 238] width 919 height 15
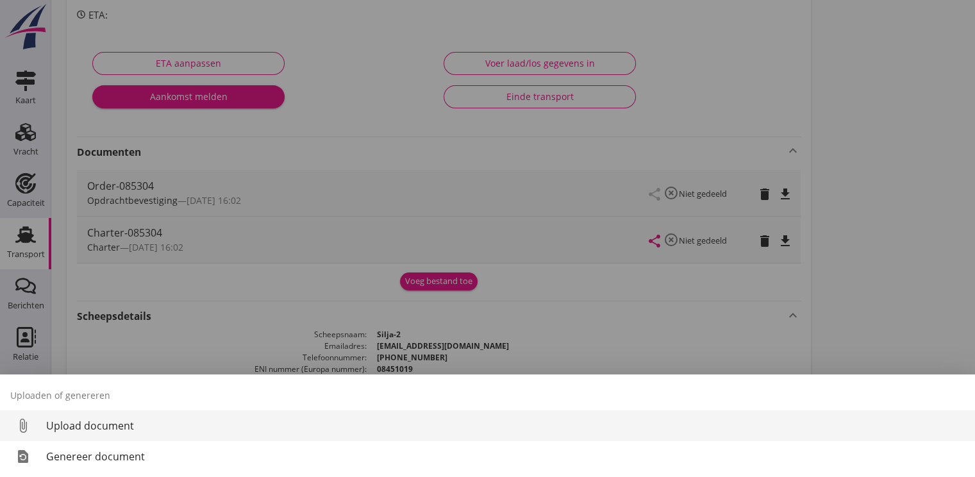
click at [95, 426] on div "Upload document" at bounding box center [505, 425] width 919 height 15
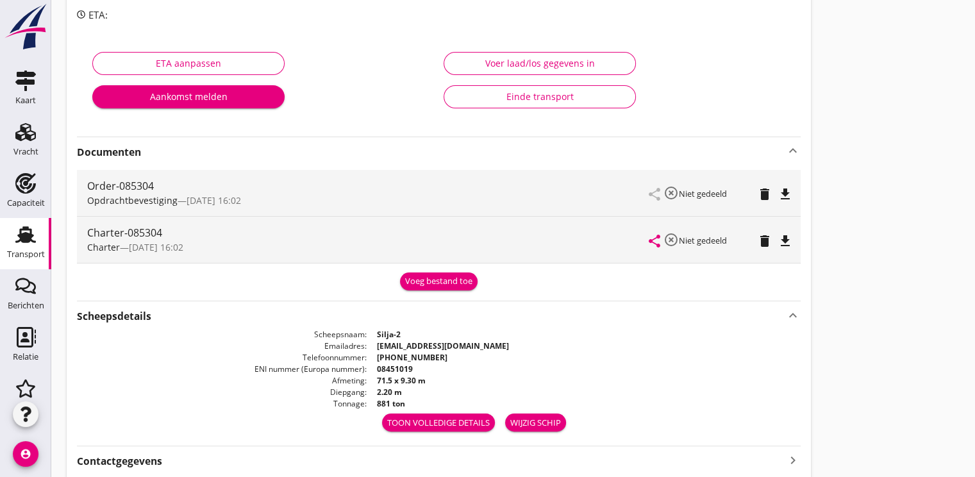
click at [441, 277] on div "Voeg bestand toe" at bounding box center [438, 281] width 67 height 13
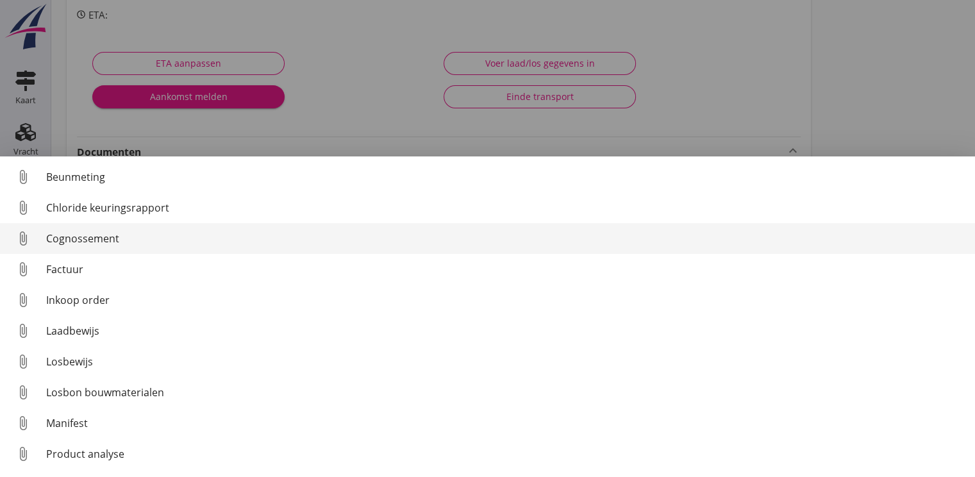
click at [67, 240] on div "Cognossement" at bounding box center [505, 238] width 919 height 15
